Goal: Information Seeking & Learning: Learn about a topic

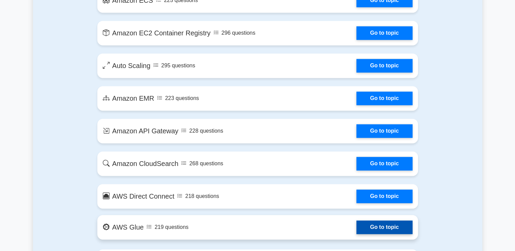
scroll to position [1053, 0]
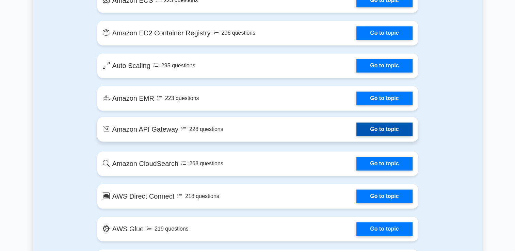
click at [382, 130] on link "Go to topic" at bounding box center [385, 130] width 56 height 14
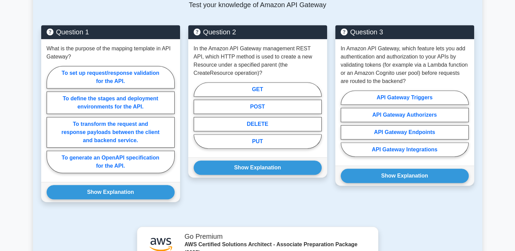
scroll to position [360, 0]
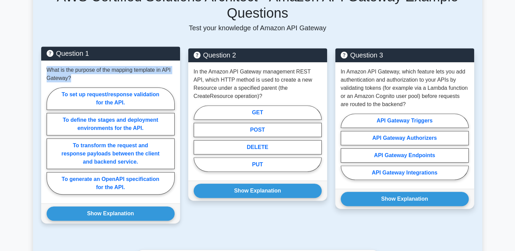
drag, startPoint x: 48, startPoint y: 70, endPoint x: 74, endPoint y: 82, distance: 28.8
click at [74, 82] on p "What is the purpose of the mapping template in API Gateway?" at bounding box center [111, 74] width 128 height 16
copy p "What is the purpose of the mapping template in API Gateway?"
click at [112, 150] on label "To transform the request and response payloads between the client and backend s…" at bounding box center [111, 154] width 128 height 31
click at [51, 145] on input "To transform the request and response payloads between the client and backend s…" at bounding box center [49, 143] width 4 height 4
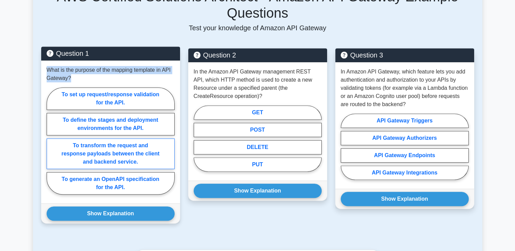
radio input "true"
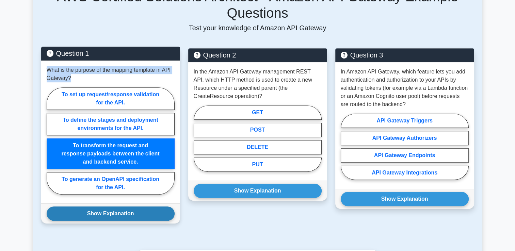
click at [106, 216] on button "Show Explanation" at bounding box center [111, 214] width 128 height 14
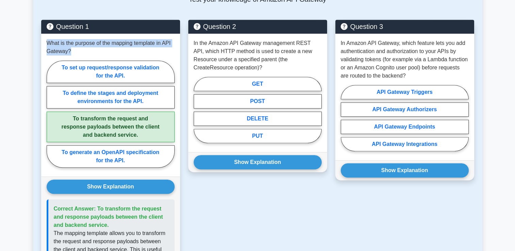
scroll to position [388, 0]
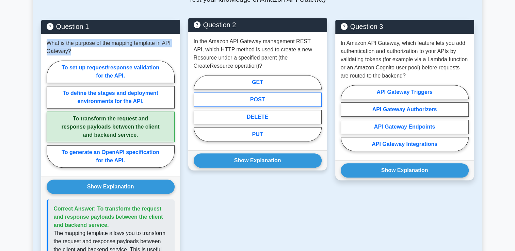
click at [262, 100] on label "POST" at bounding box center [258, 100] width 128 height 14
click at [198, 108] on input "POST" at bounding box center [196, 110] width 4 height 4
radio input "true"
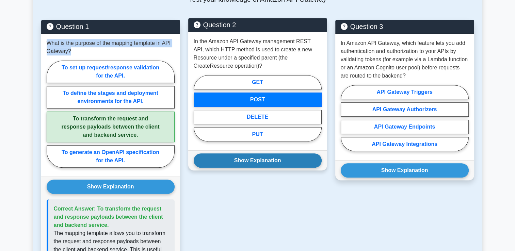
click at [246, 158] on button "Show Explanation" at bounding box center [258, 161] width 128 height 14
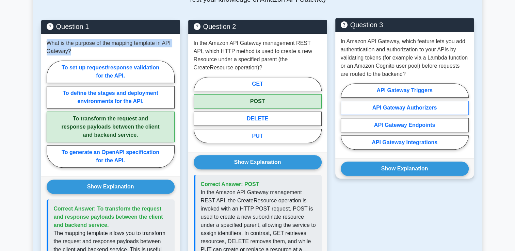
click at [432, 110] on label "API Gateway Authorizers" at bounding box center [405, 108] width 128 height 14
click at [345, 116] on input "API Gateway Authorizers" at bounding box center [343, 118] width 4 height 4
radio input "true"
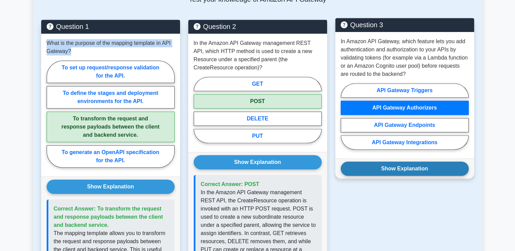
click at [413, 171] on button "Show Explanation" at bounding box center [405, 169] width 128 height 14
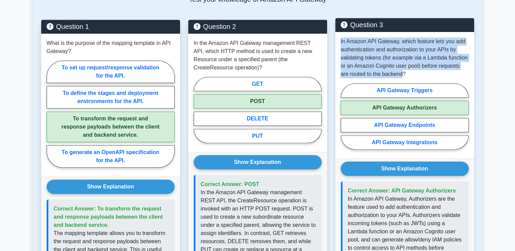
drag, startPoint x: 340, startPoint y: 42, endPoint x: 404, endPoint y: 77, distance: 73.5
click at [404, 77] on div "In Amazon API Gateway, which feature lets you add authentication and authorizat…" at bounding box center [404, 95] width 139 height 127
copy p "In Amazon API Gateway, which feature lets you add authentication and authorizat…"
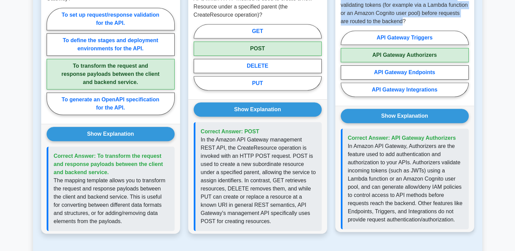
scroll to position [444, 0]
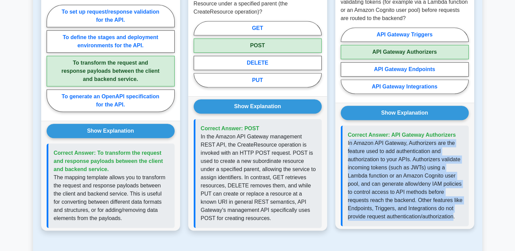
drag, startPoint x: 350, startPoint y: 141, endPoint x: 436, endPoint y: 217, distance: 114.6
click at [436, 217] on p "In Amazon API Gateway, Authorizers are the feature used to add authentication a…" at bounding box center [405, 180] width 115 height 82
copy p "n Amazon API Gateway, Authorizers are the feature used to add authentication an…"
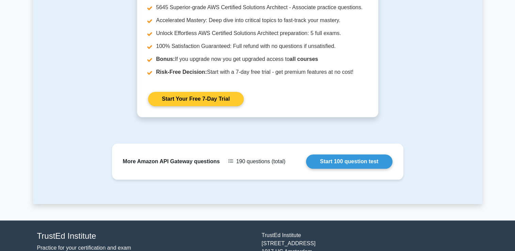
scroll to position [750, 0]
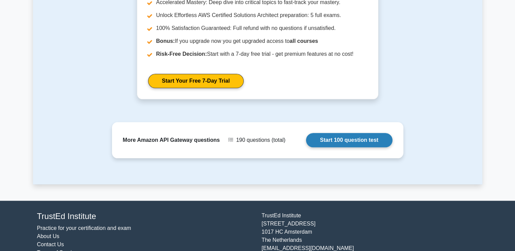
click at [341, 142] on link "Start 100 question test" at bounding box center [349, 140] width 87 height 14
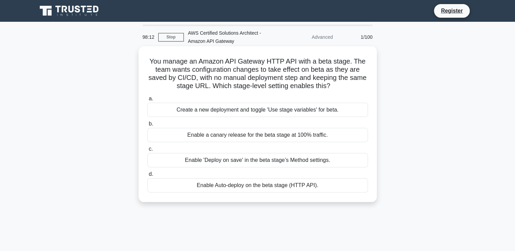
drag, startPoint x: 150, startPoint y: 60, endPoint x: 317, endPoint y: 198, distance: 217.0
click at [317, 198] on div "You manage an Amazon API Gateway HTTP API with a beta stage. The team wants con…" at bounding box center [257, 124] width 233 height 151
copy div "You manage an Amazon API Gateway HTTP API with a beta stage. The team wants con…"
click at [268, 184] on div "Enable Auto-deploy on the beta stage (HTTP API)." at bounding box center [257, 185] width 221 height 14
click at [147, 177] on input "d. Enable Auto-deploy on the beta stage (HTTP API)." at bounding box center [147, 174] width 0 height 4
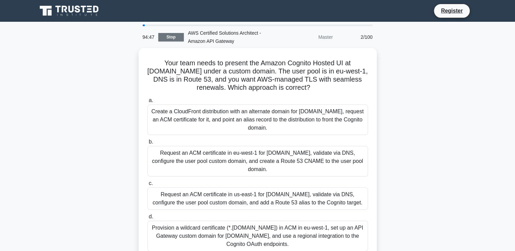
click at [179, 36] on link "Stop" at bounding box center [171, 37] width 26 height 9
